Goal: Task Accomplishment & Management: Manage account settings

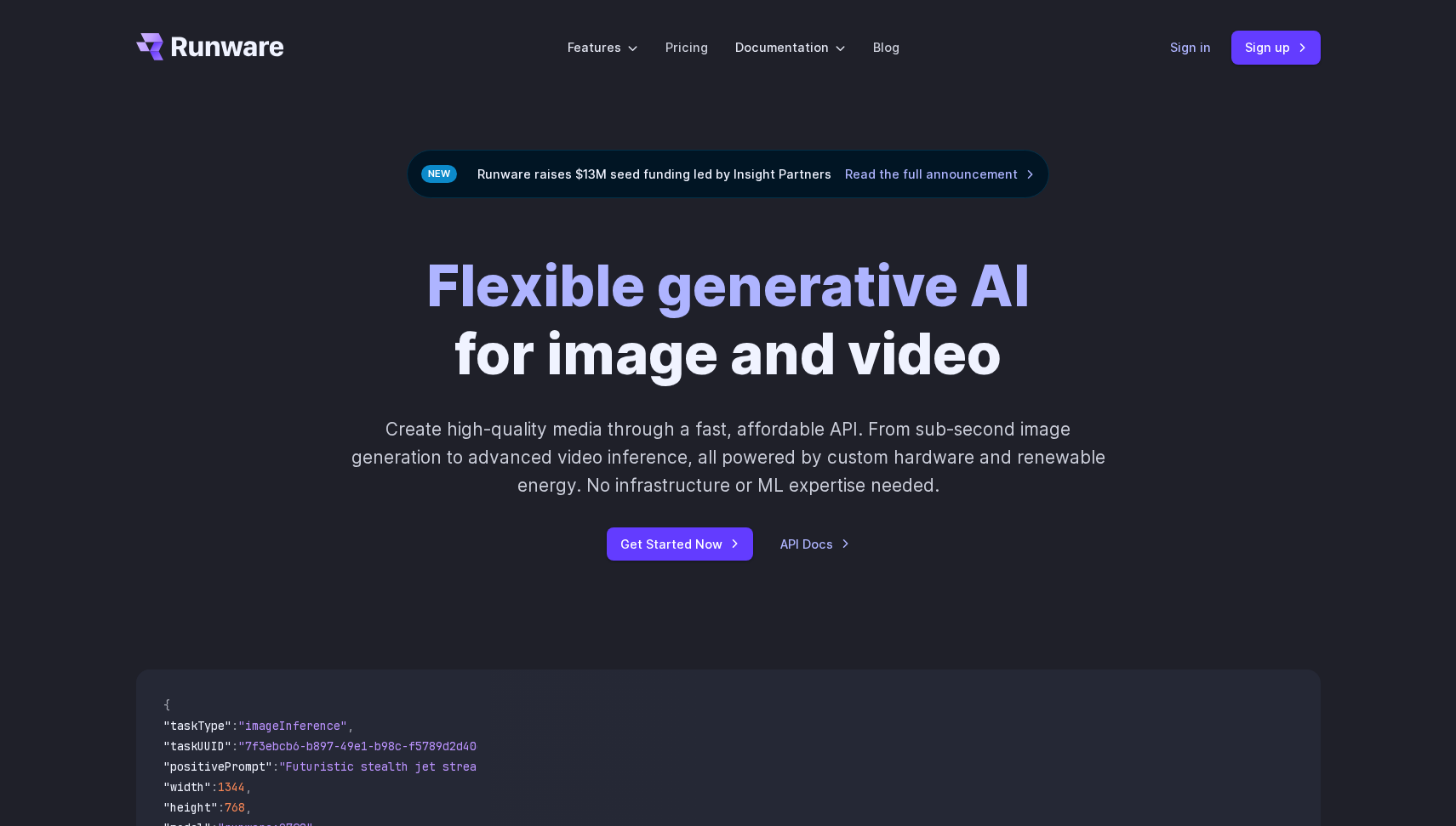
click at [1171, 49] on header "Features Tasks Image generation Video generation Sonic Inference Engine™ Models…" at bounding box center [728, 48] width 1225 height 95
click at [1193, 48] on link "Sign in" at bounding box center [1190, 48] width 41 height 19
click at [233, 48] on icon "Go to /" at bounding box center [228, 47] width 112 height 19
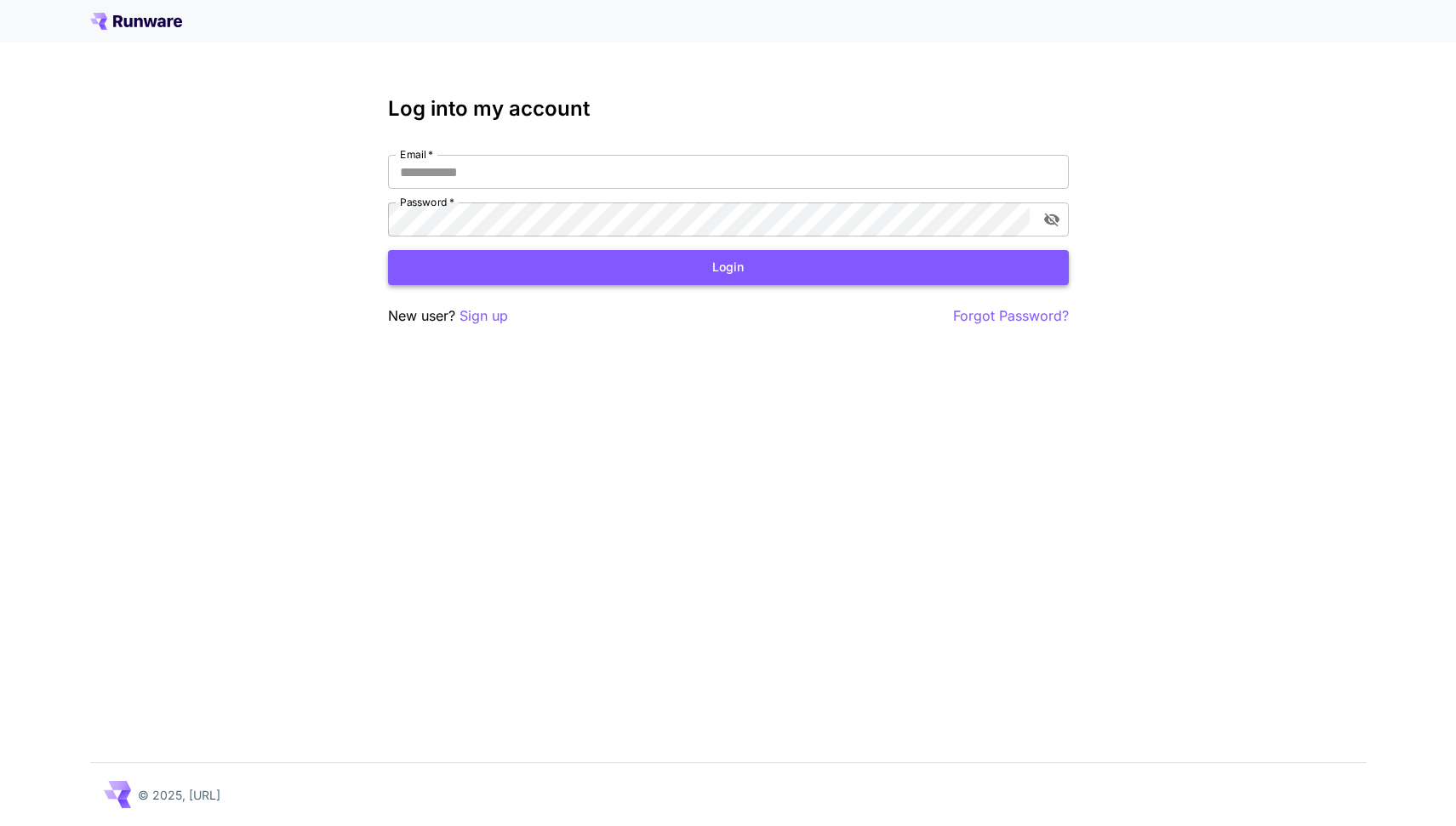
click at [719, 272] on button "Login" at bounding box center [728, 268] width 681 height 35
click at [771, 347] on div "Log into my account Email   * Email   * Password   * Password   * Login New use…" at bounding box center [728, 413] width 1456 height 826
click at [729, 385] on div "Log into my account Email   * Email   * Password   * Password   * Login New use…" at bounding box center [728, 413] width 1456 height 826
click at [729, 386] on div "Log into my account Email   * Email   * Password   * Password   * Login New use…" at bounding box center [728, 413] width 1456 height 826
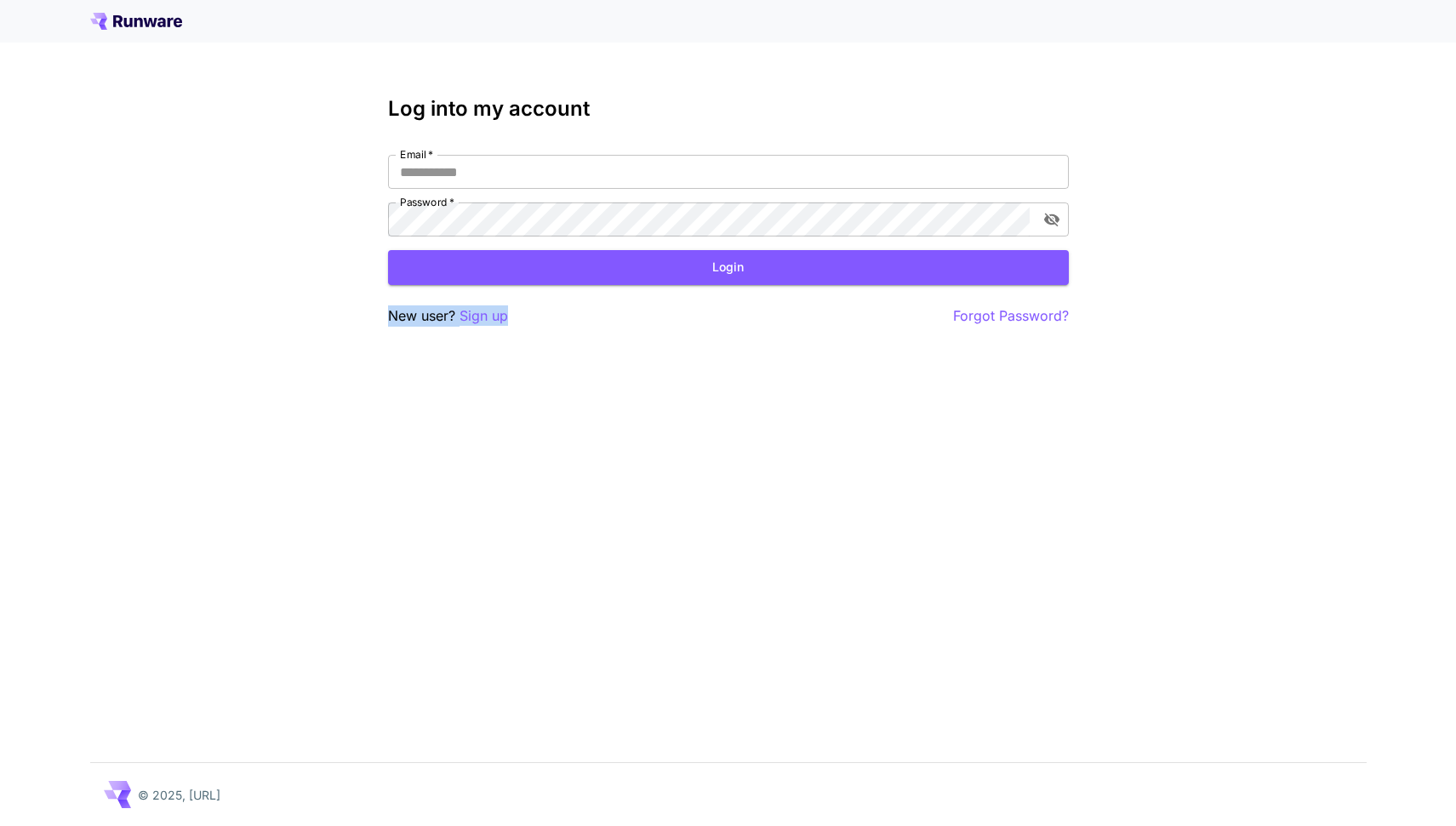
click at [729, 384] on div "Log into my account Email   * Email   * Password   * Password   * Login New use…" at bounding box center [728, 413] width 1456 height 826
drag, startPoint x: 617, startPoint y: 364, endPoint x: 494, endPoint y: 341, distance: 125.1
click at [617, 363] on div "Log into my account Email   * Email   * Password   * Password   * Login New use…" at bounding box center [728, 413] width 1456 height 826
click at [481, 317] on p "Sign up" at bounding box center [484, 316] width 48 height 21
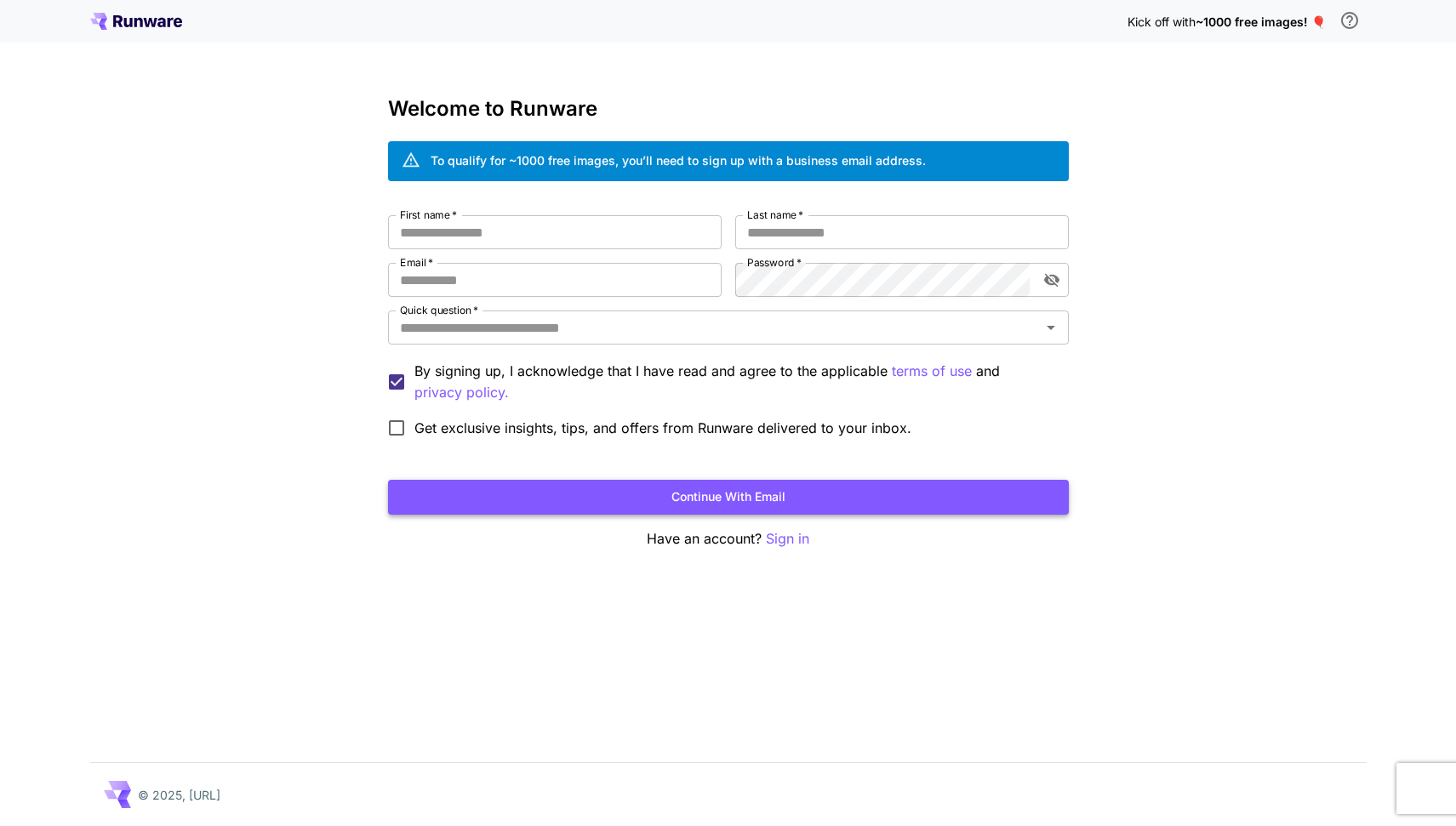
click at [713, 492] on button "Continue with email" at bounding box center [728, 497] width 681 height 35
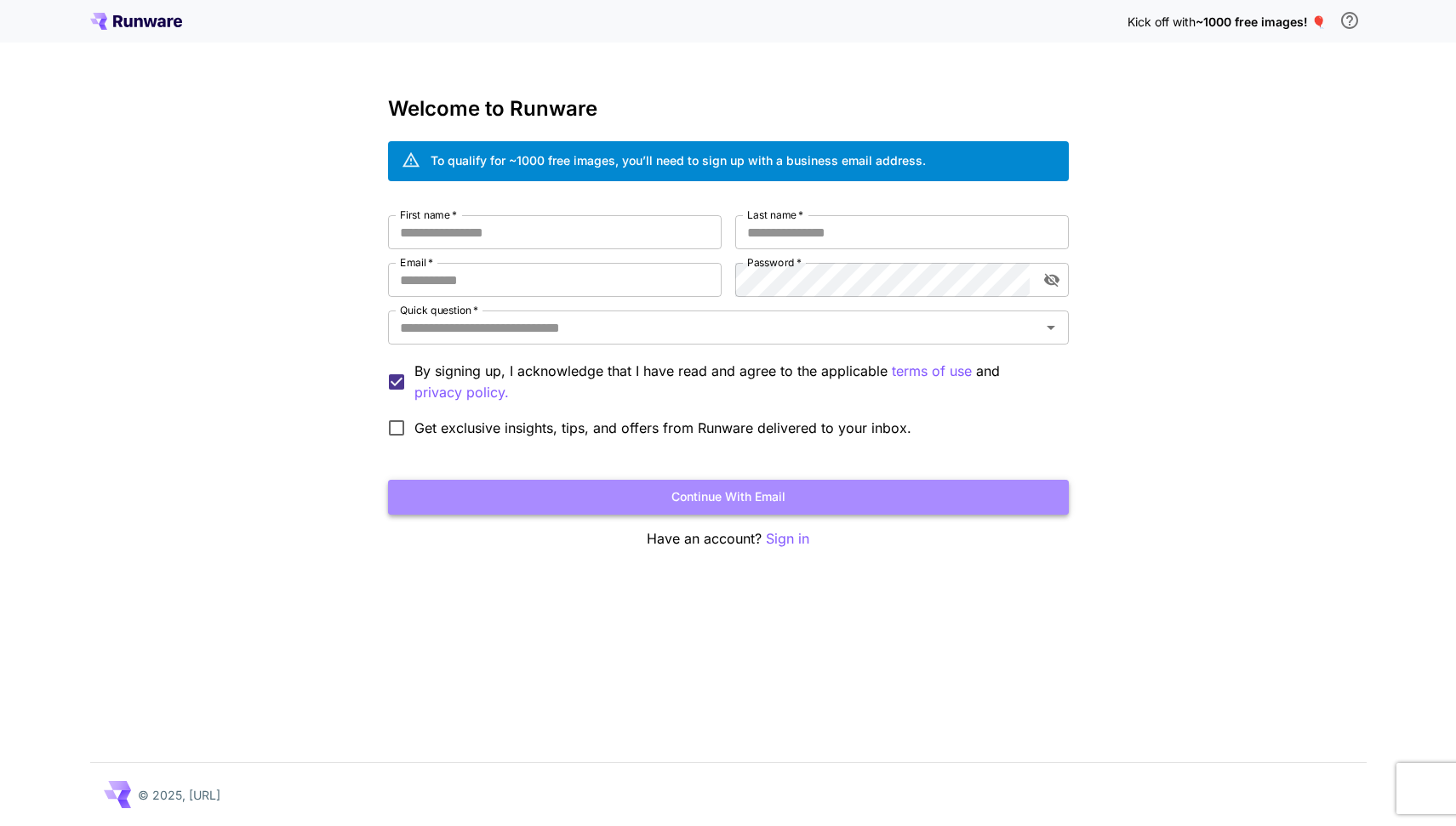
drag, startPoint x: 777, startPoint y: 492, endPoint x: 777, endPoint y: 506, distance: 14.0
click at [777, 492] on button "Continue with email" at bounding box center [728, 497] width 681 height 35
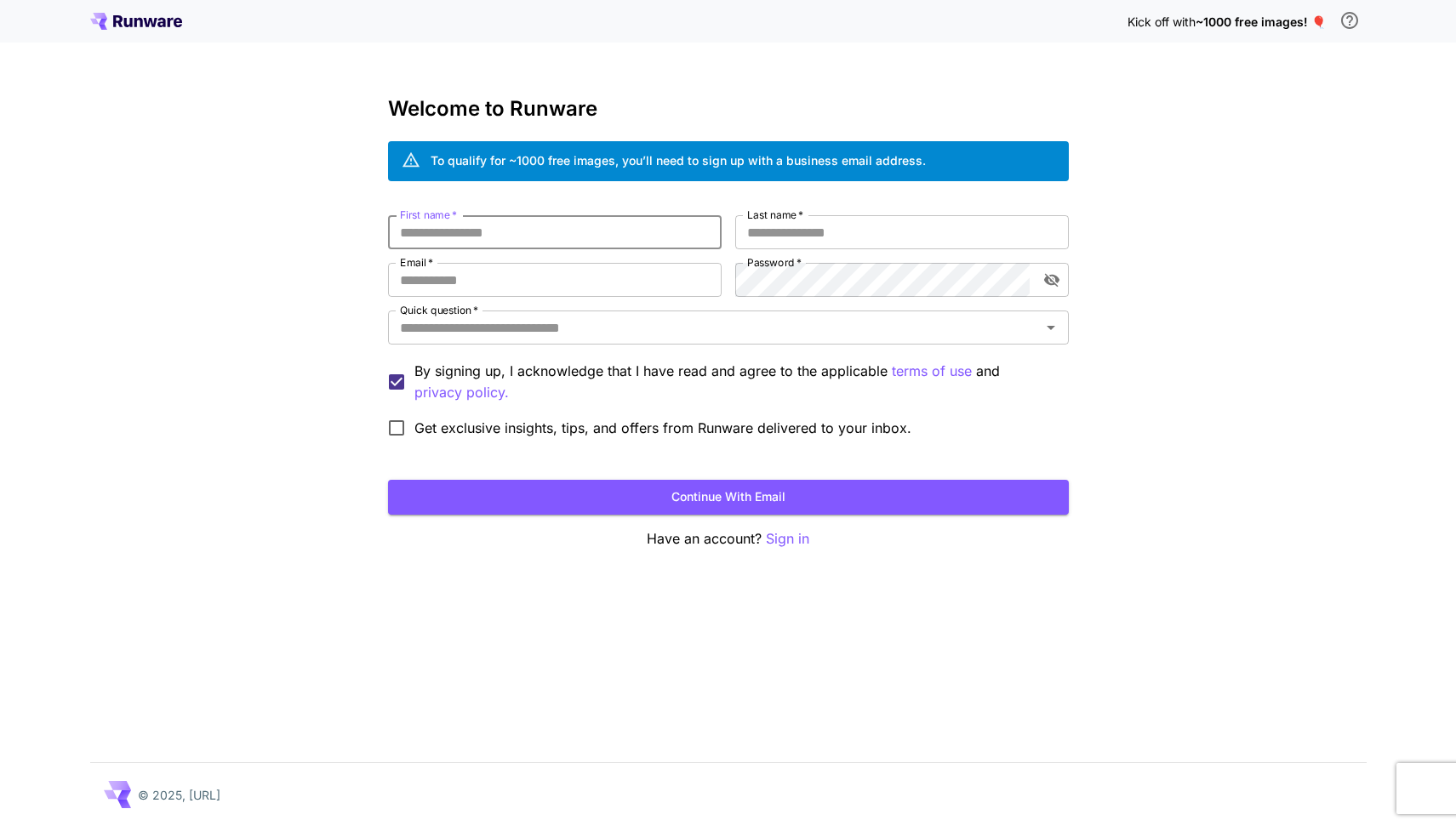
click at [115, 17] on icon at bounding box center [136, 21] width 92 height 17
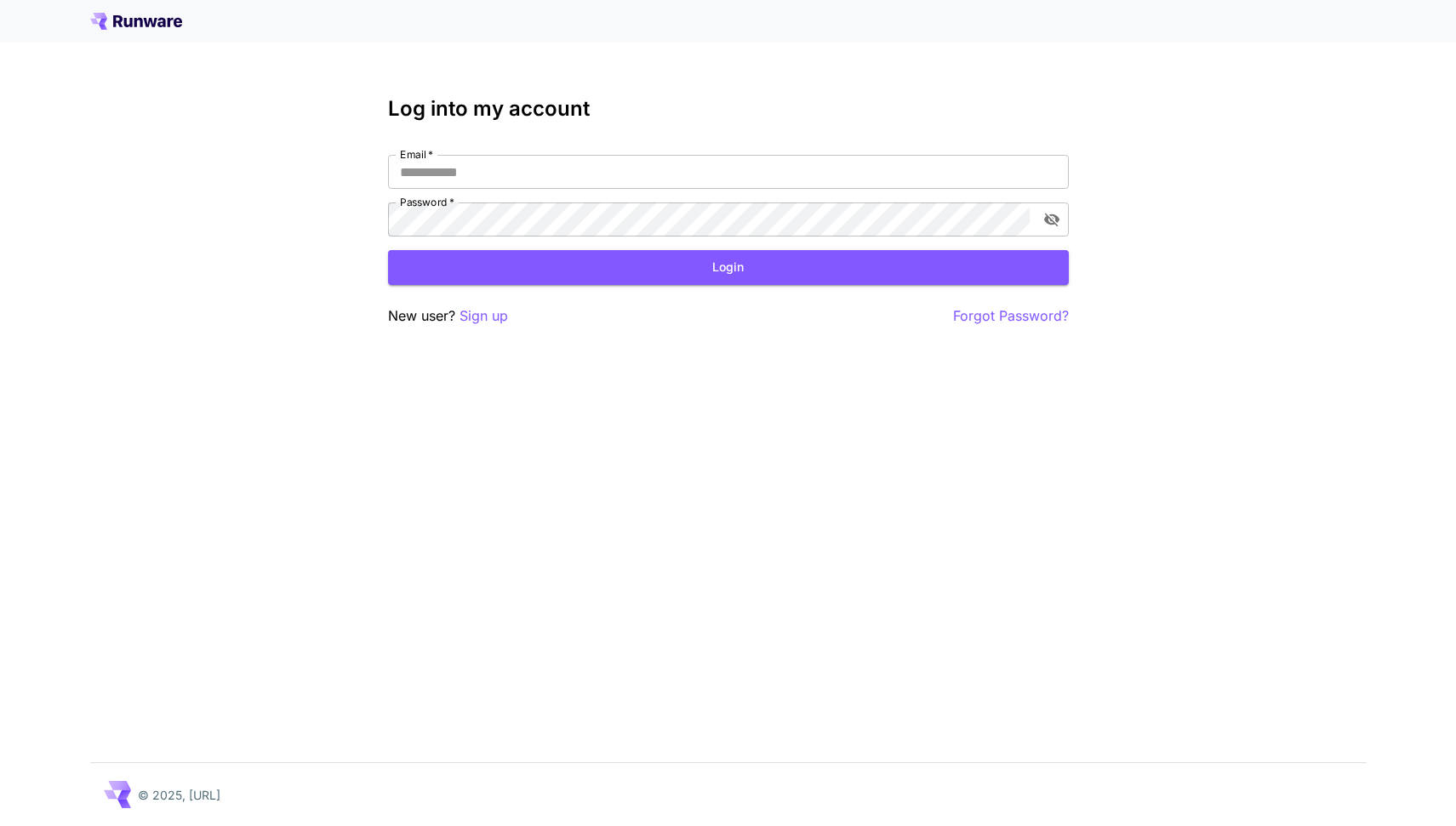
click at [129, 17] on icon at bounding box center [127, 22] width 9 height 10
click at [485, 317] on p "Sign up" at bounding box center [484, 316] width 48 height 21
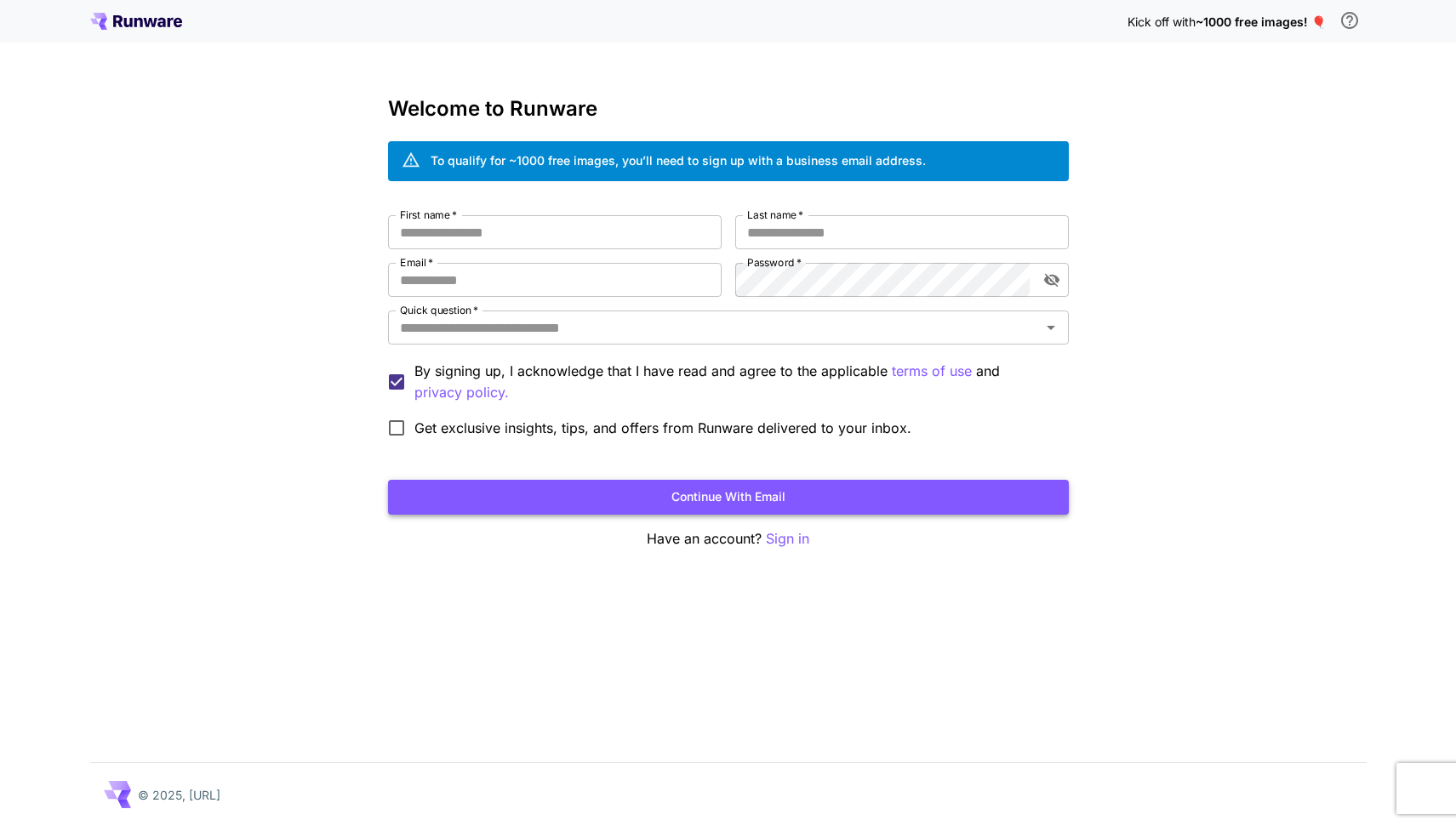
click at [760, 508] on button "Continue with email" at bounding box center [728, 497] width 681 height 35
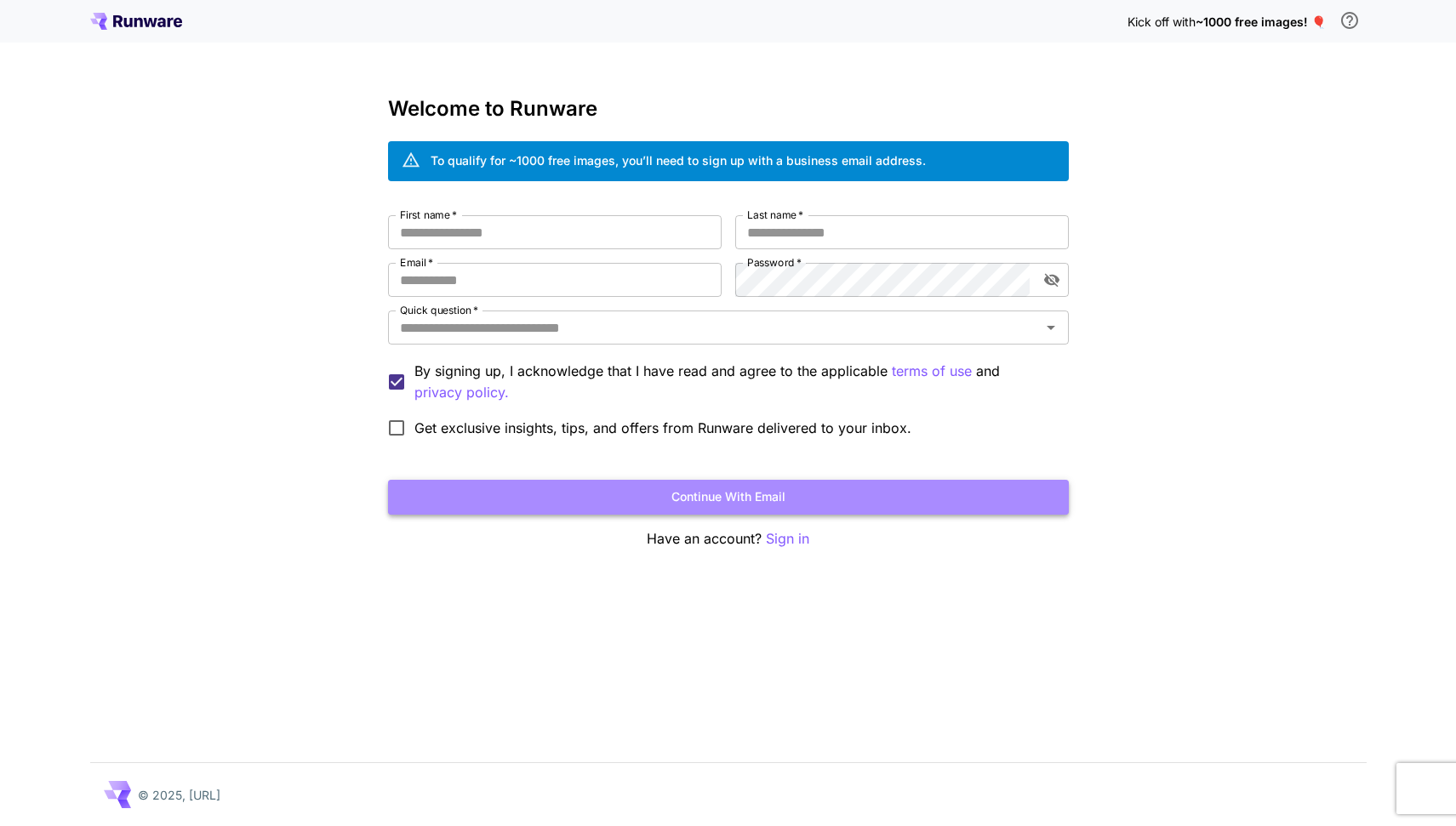
click at [747, 503] on button "Continue with email" at bounding box center [728, 497] width 681 height 35
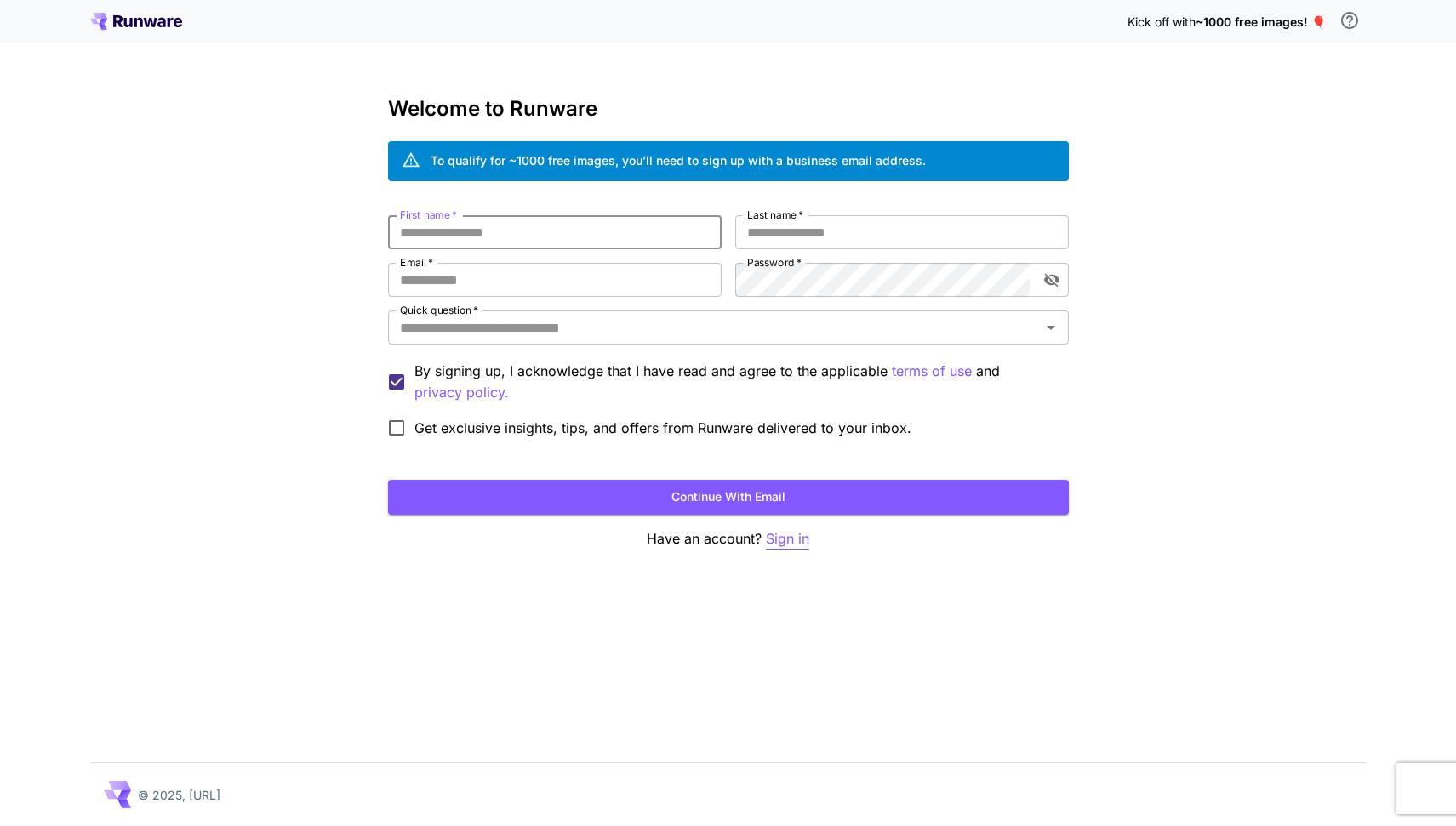
click at [779, 534] on p "Sign in" at bounding box center [787, 539] width 44 height 21
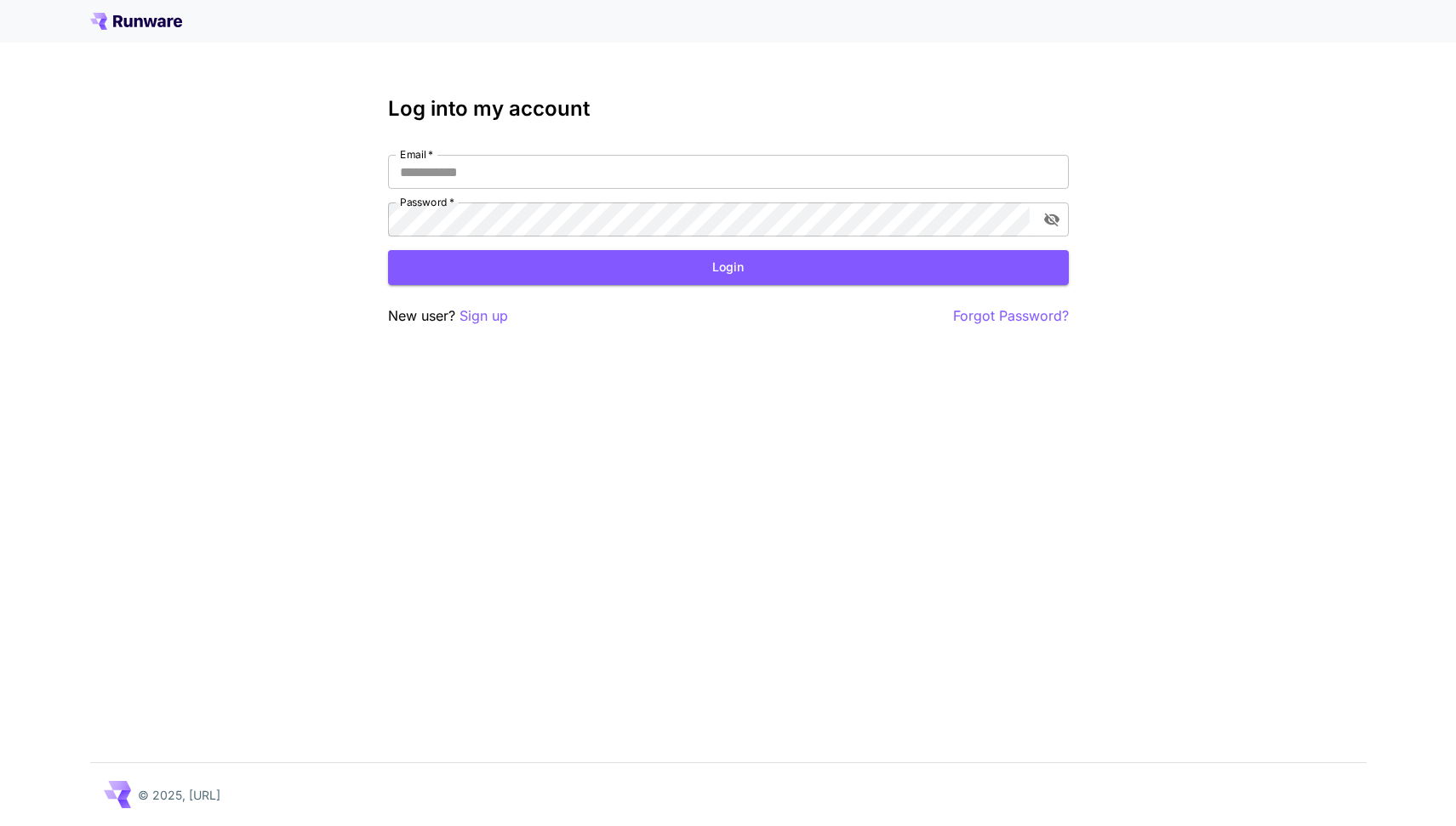
click at [416, 318] on p "New user? Sign up" at bounding box center [448, 316] width 120 height 21
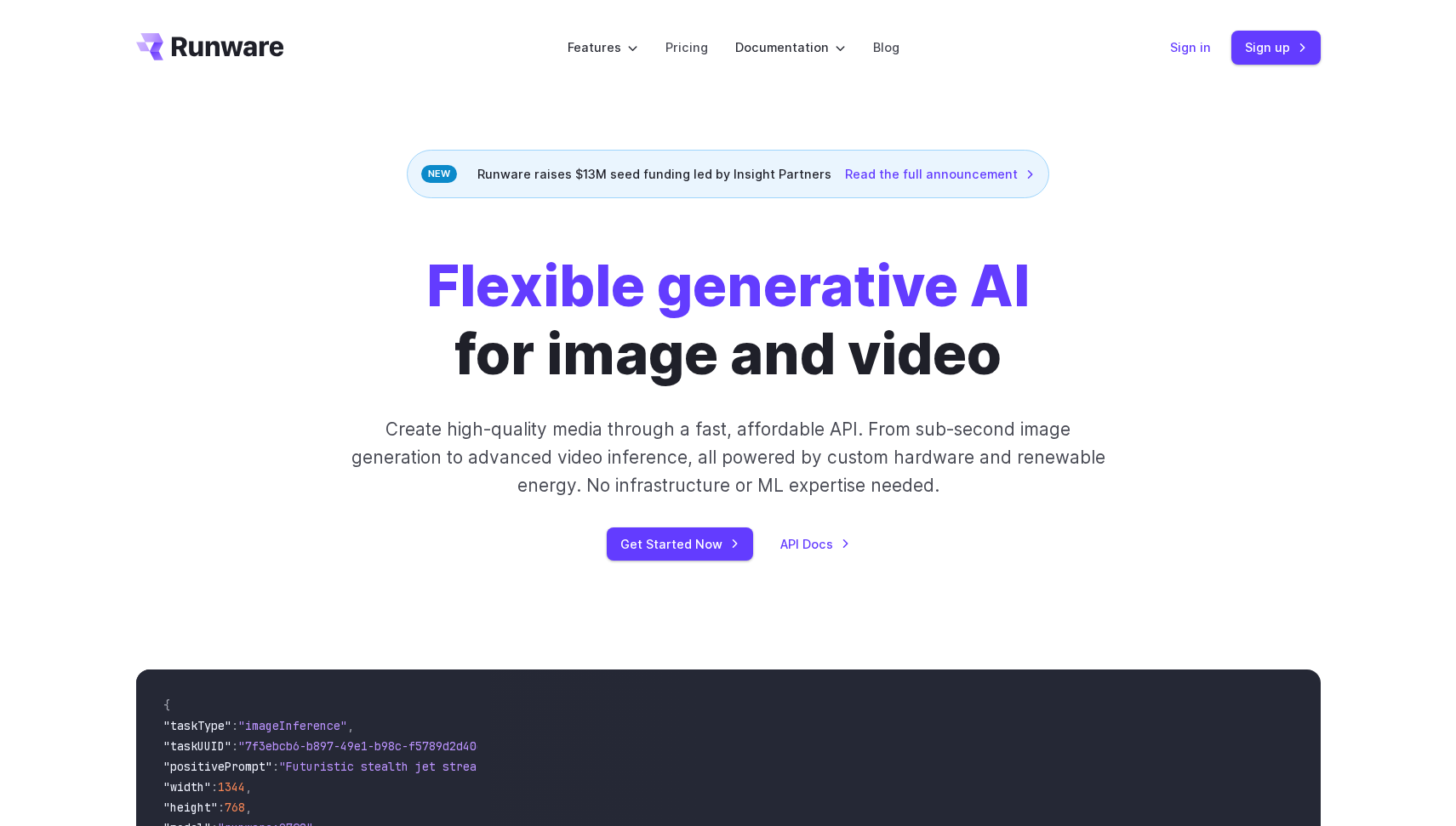
click at [1193, 53] on link "Sign in" at bounding box center [1190, 48] width 41 height 19
click at [1291, 52] on link "Sign up" at bounding box center [1276, 48] width 89 height 33
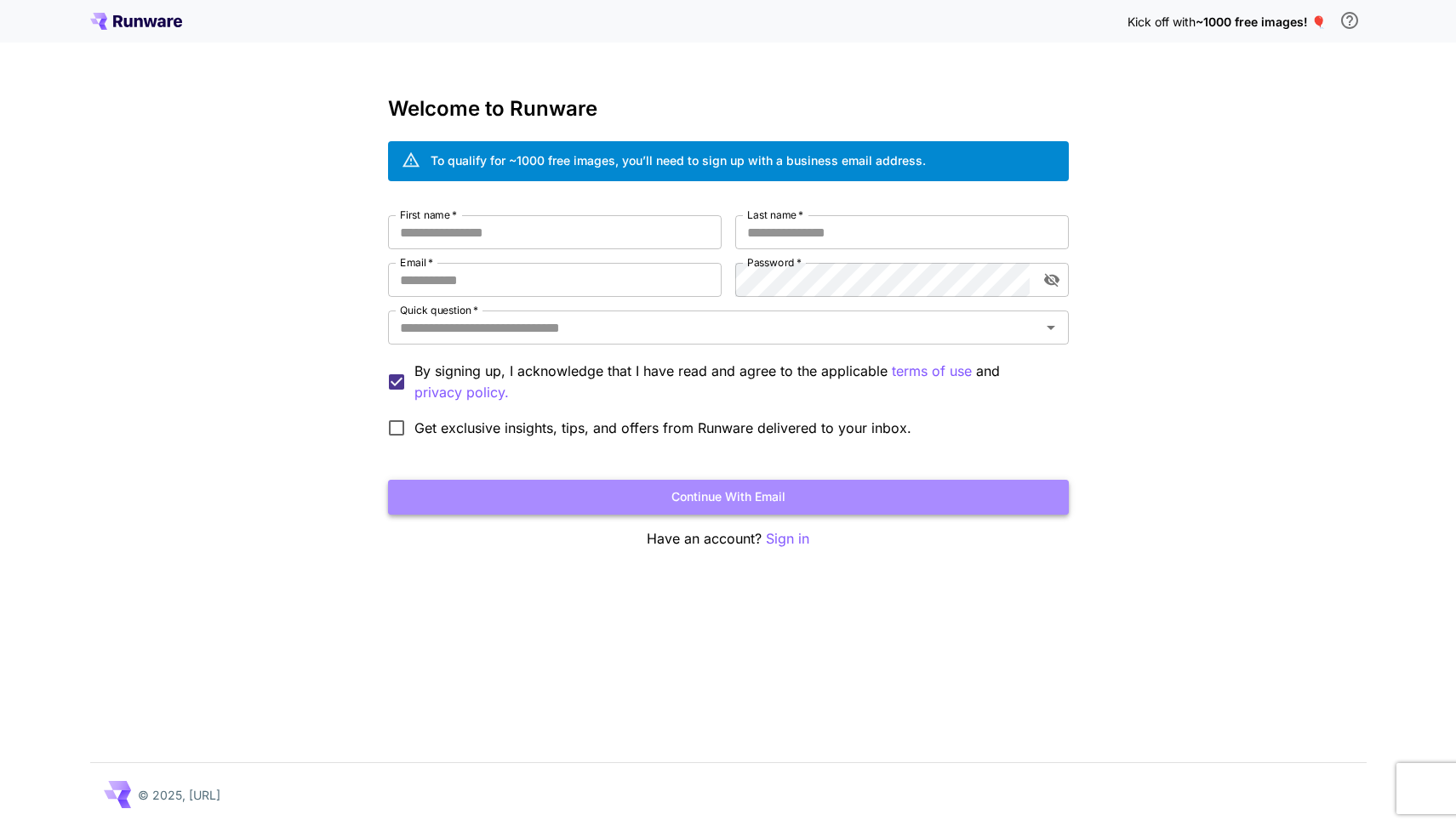
click at [713, 494] on button "Continue with email" at bounding box center [728, 497] width 681 height 35
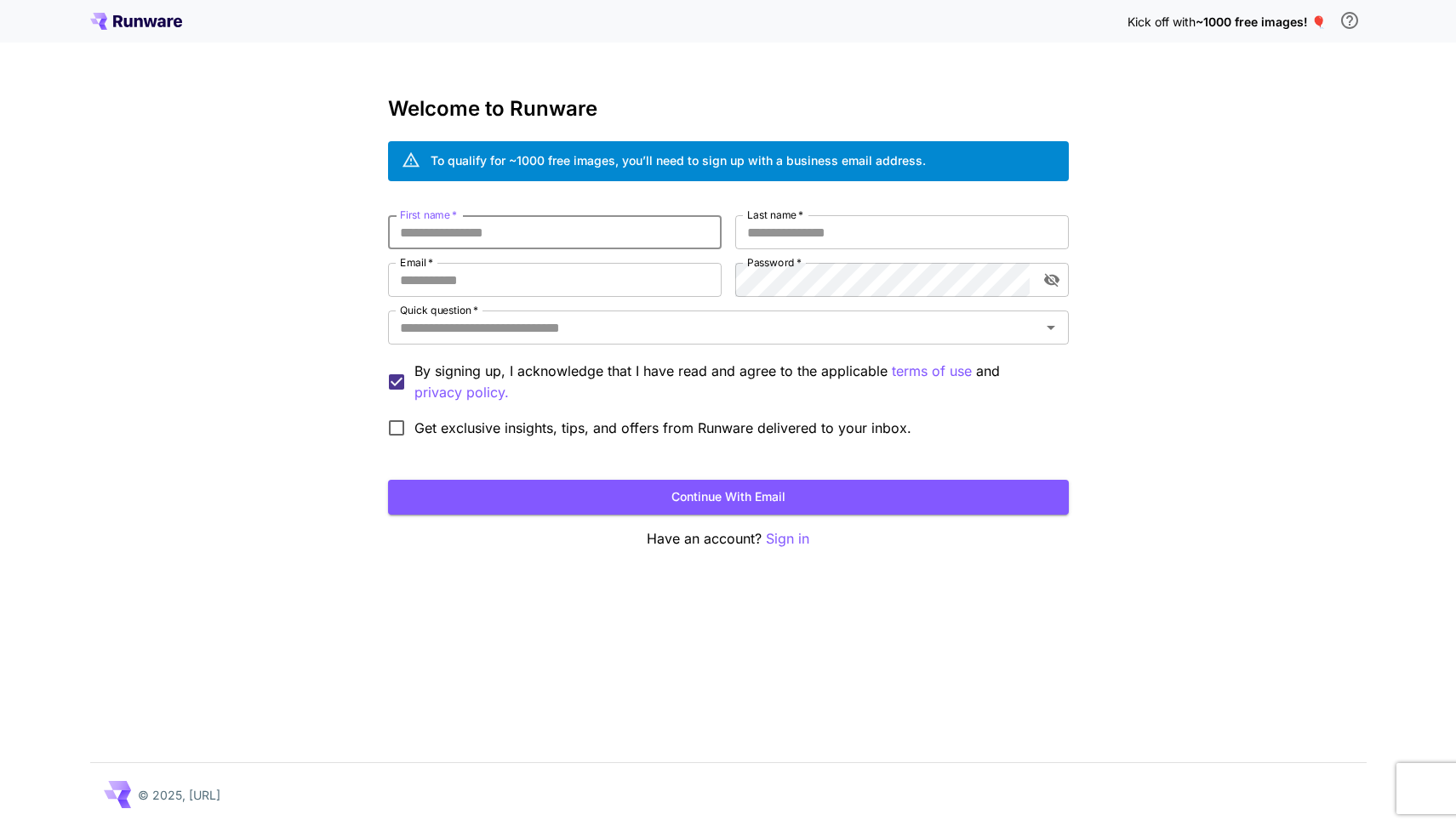
drag, startPoint x: 174, startPoint y: 153, endPoint x: 103, endPoint y: 97, distance: 90.4
click at [173, 151] on div "Kick off with ~1000 free images! 🎈 Welcome to Runware To qualify for ~1000 free…" at bounding box center [728, 413] width 1456 height 826
